Goal: Task Accomplishment & Management: Use online tool/utility

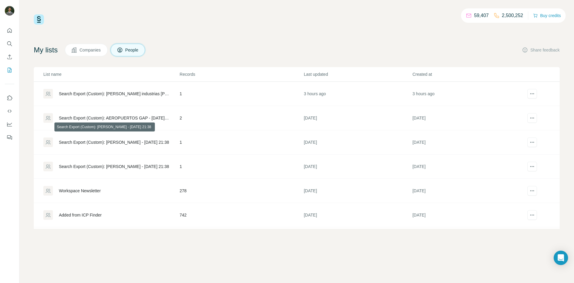
click at [107, 142] on div "Search Export (Custom): [PERSON_NAME] - [DATE] 21:38" at bounding box center [114, 142] width 110 height 6
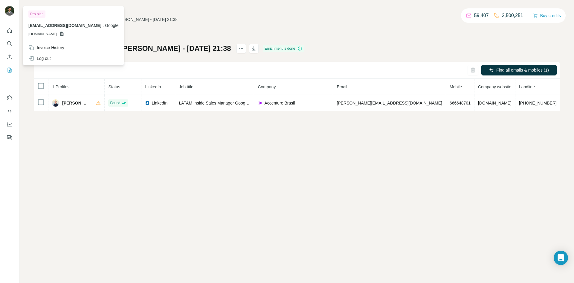
click at [8, 10] on img at bounding box center [10, 11] width 10 height 10
click at [11, 11] on img at bounding box center [10, 11] width 10 height 10
click at [64, 34] on icon at bounding box center [61, 34] width 3 height 4
click at [56, 34] on span "[DOMAIN_NAME]" at bounding box center [42, 33] width 29 height 5
click at [64, 35] on icon at bounding box center [61, 34] width 3 height 4
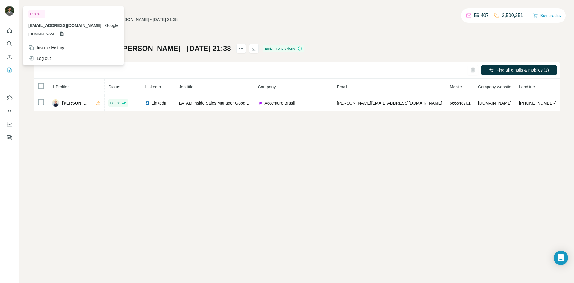
drag, startPoint x: 69, startPoint y: 36, endPoint x: 28, endPoint y: 35, distance: 41.6
click at [28, 35] on div "Pro plan [EMAIL_ADDRESS][DOMAIN_NAME] . Google [DOMAIN_NAME]" at bounding box center [73, 24] width 98 height 35
copy span "[DOMAIN_NAME]"
click at [85, 33] on p "[DOMAIN_NAME]" at bounding box center [73, 33] width 90 height 5
click at [25, 89] on div "My lists / Search Export (Custom): [PERSON_NAME] - [DATE] 21:38 59,407 2,500,25…" at bounding box center [296, 141] width 555 height 283
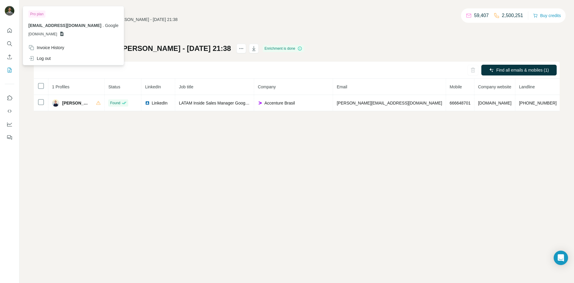
click at [11, 10] on img at bounding box center [10, 11] width 10 height 10
